Goal: Check status: Check status

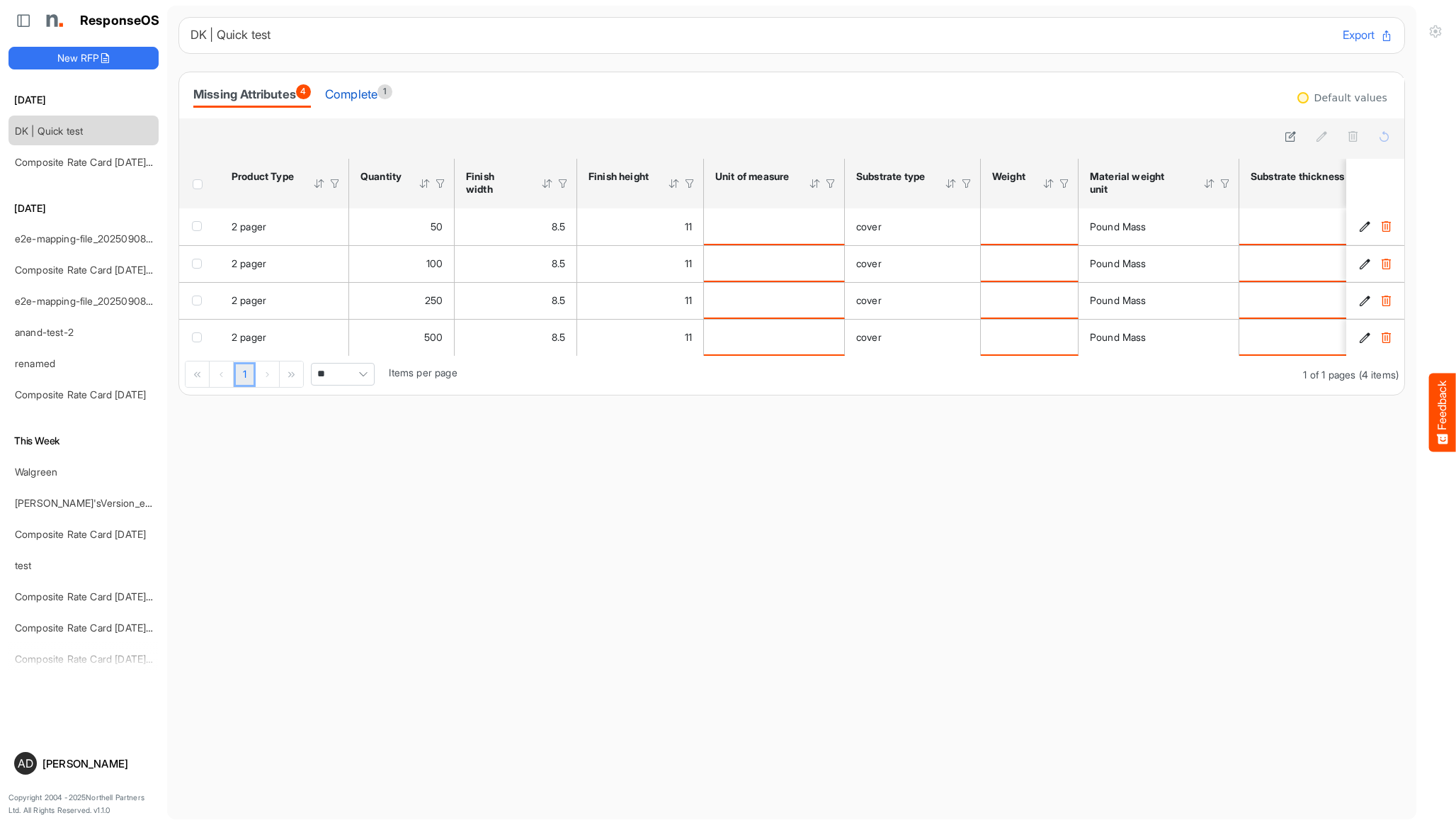
click at [382, 94] on div "Complete 1" at bounding box center [359, 94] width 67 height 20
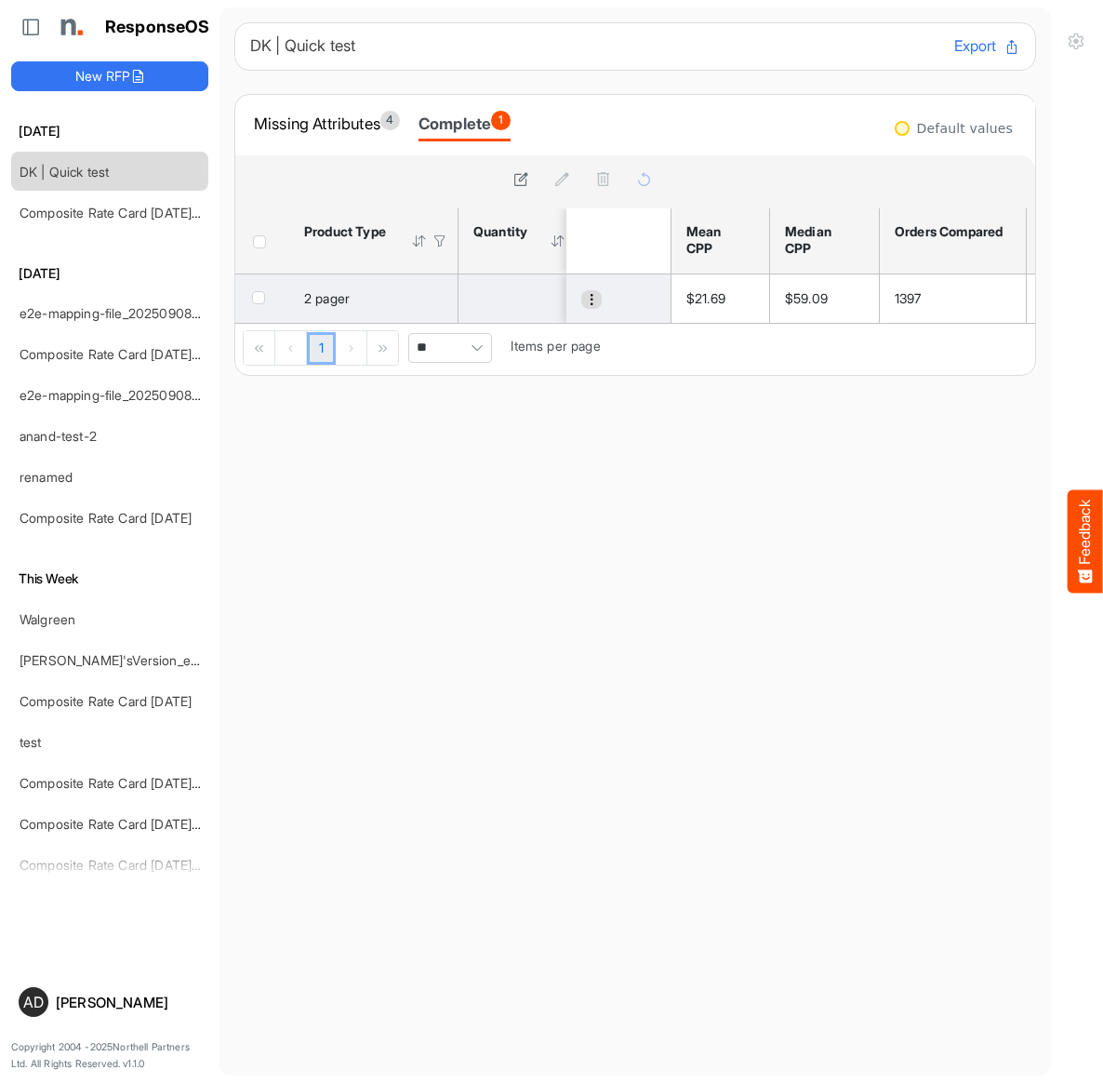
click at [586, 292] on button "dropdownbutton" at bounding box center [591, 299] width 20 height 19
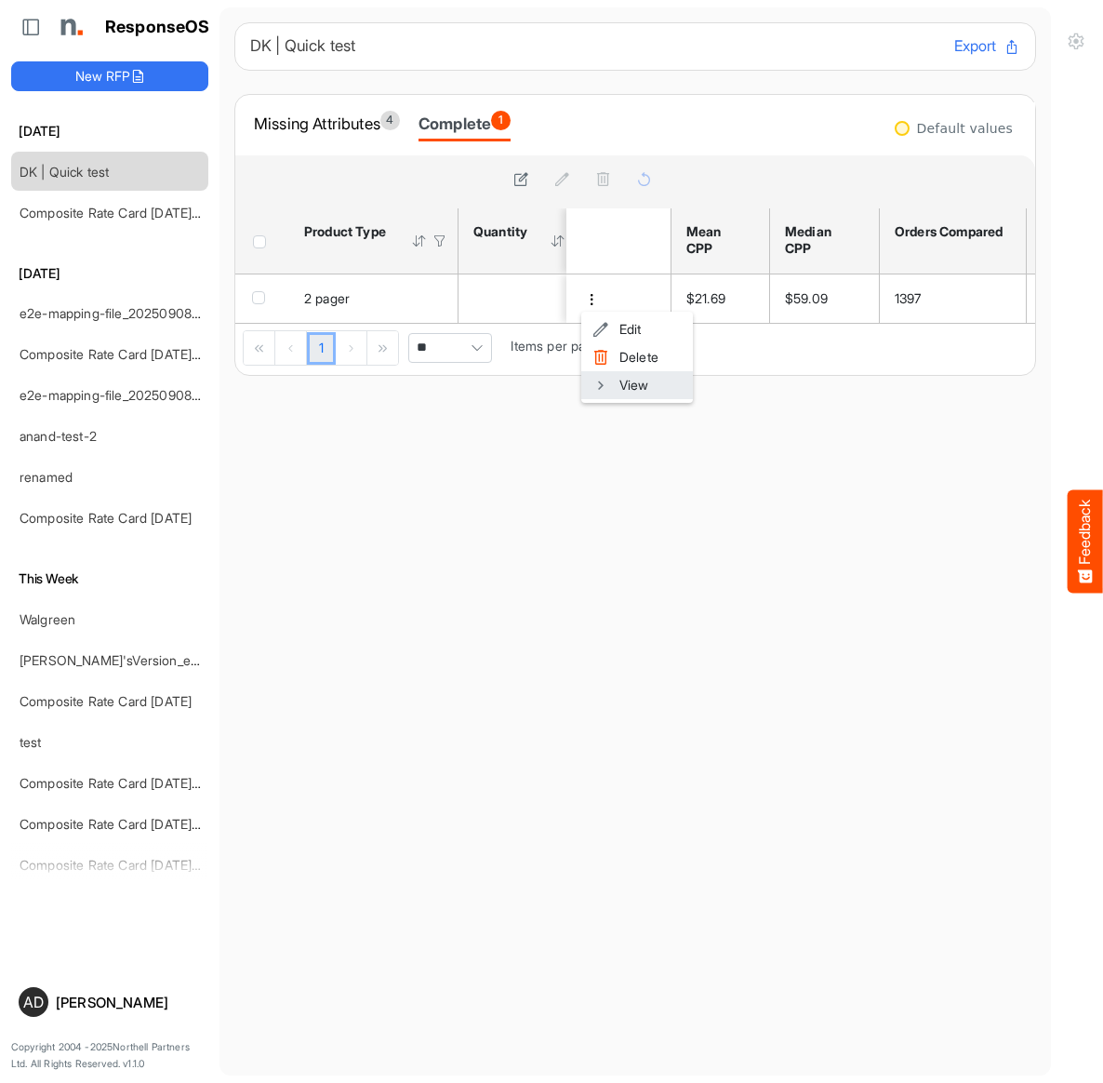
click at [614, 378] on li "View" at bounding box center [637, 385] width 112 height 28
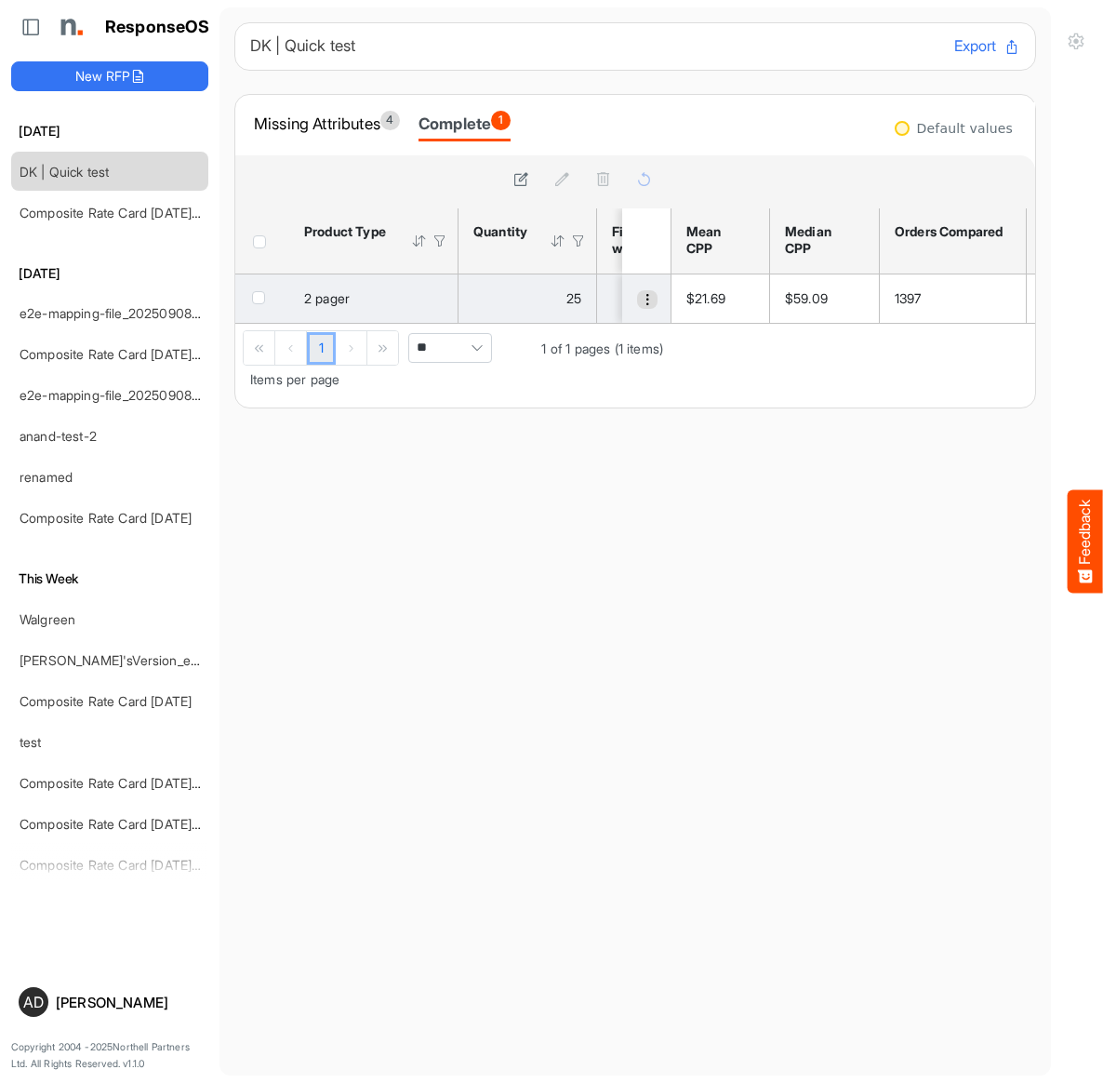
click at [640, 303] on button "dropdownbutton" at bounding box center [647, 299] width 20 height 19
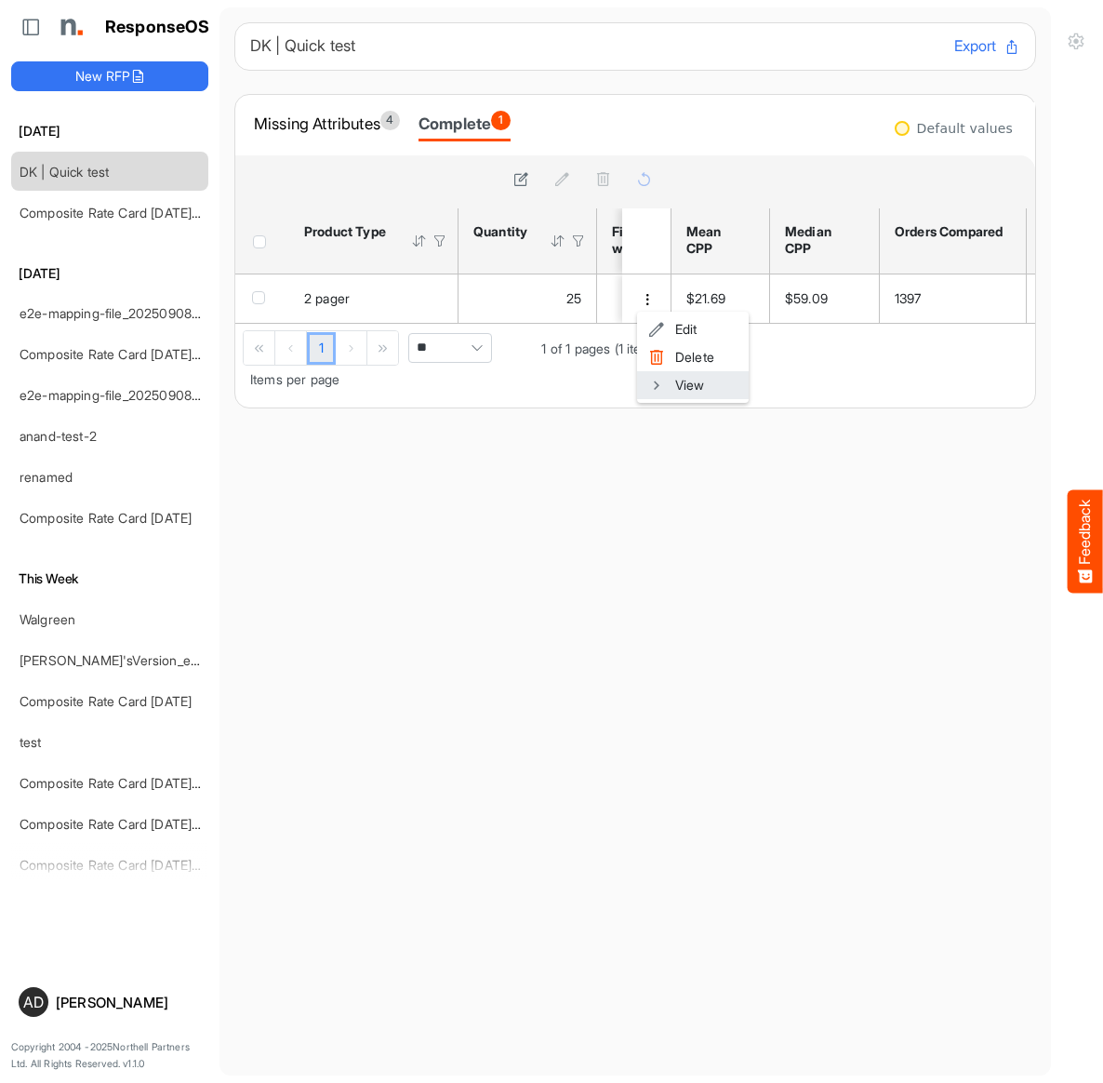
click at [669, 388] on li "View" at bounding box center [693, 385] width 112 height 28
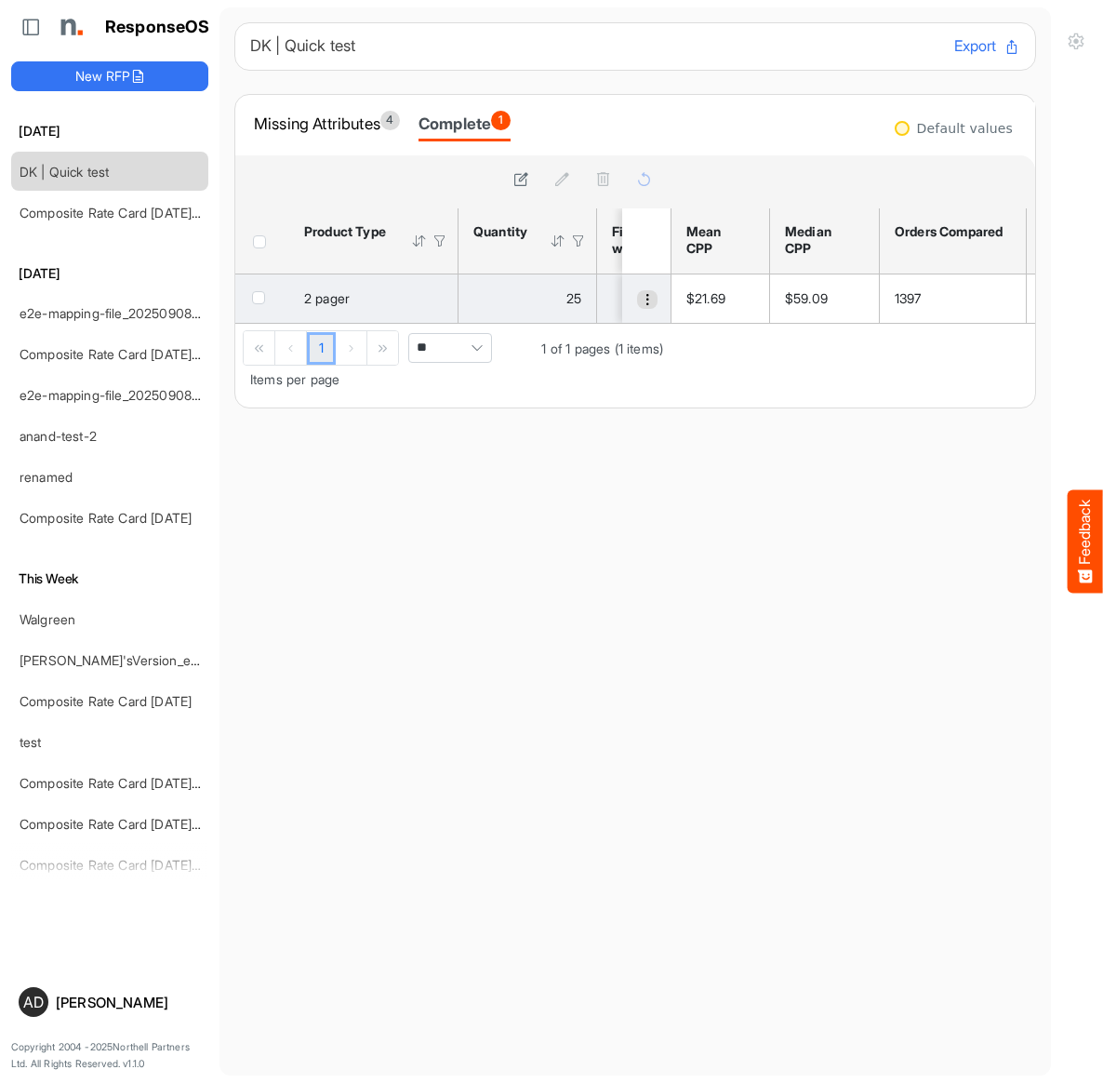
click at [652, 302] on span "dropdownbutton" at bounding box center [647, 299] width 13 height 13
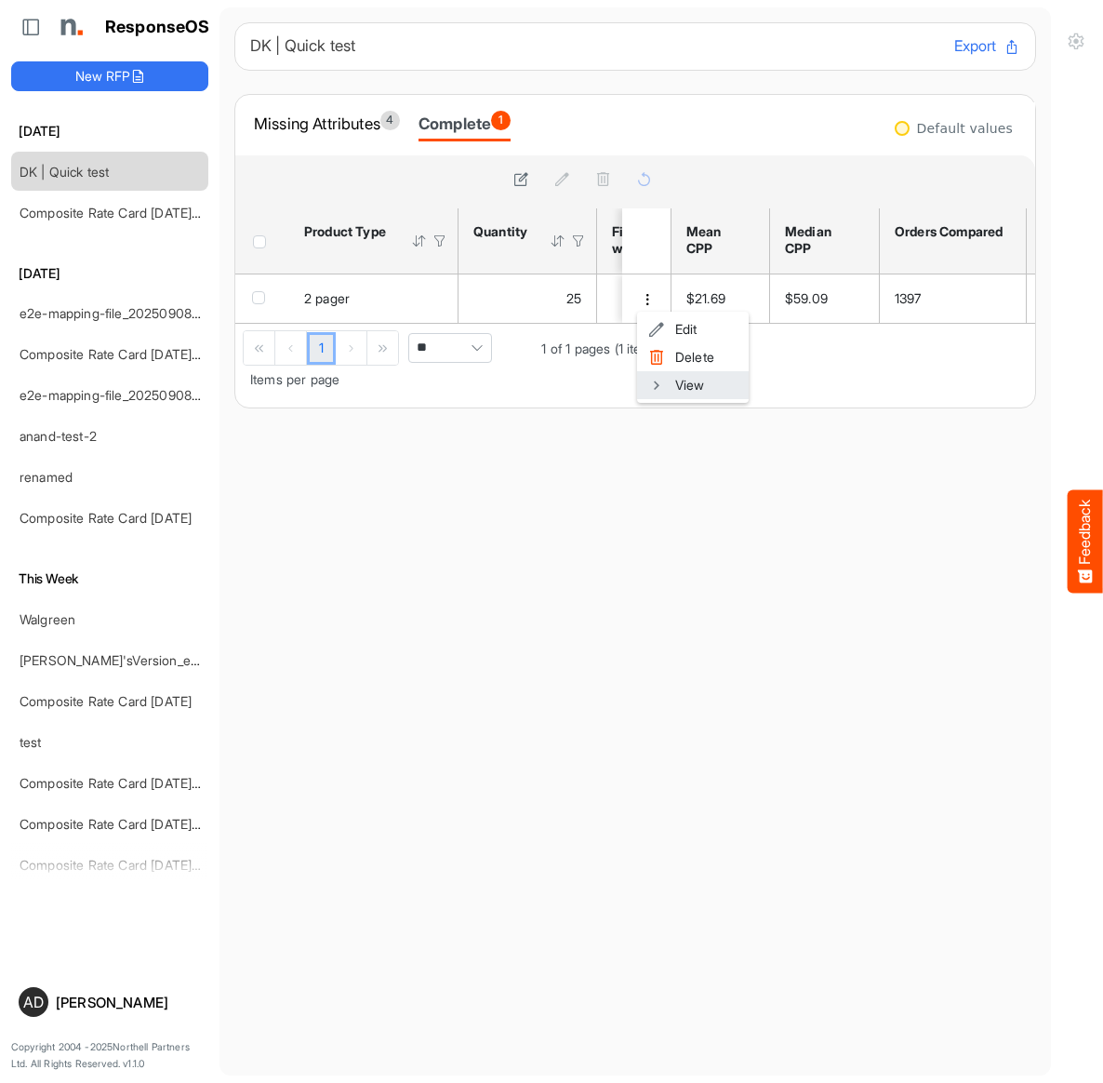
click at [674, 392] on li "View" at bounding box center [693, 385] width 112 height 28
